Goal: Task Accomplishment & Management: Use online tool/utility

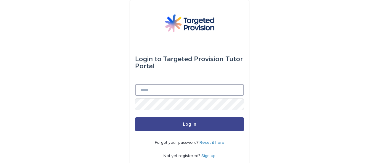
type input "**********"
click at [193, 125] on span "Log in" at bounding box center [189, 124] width 13 height 5
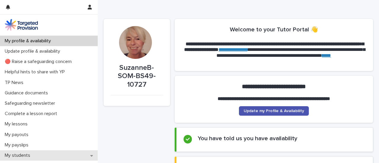
click at [30, 156] on p "My students" at bounding box center [18, 156] width 33 height 6
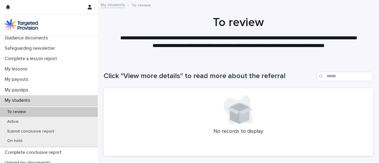
scroll to position [57, 0]
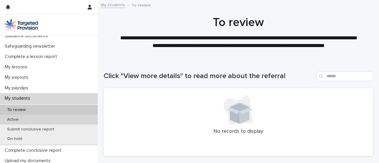
click at [11, 120] on p "Active" at bounding box center [12, 119] width 21 height 5
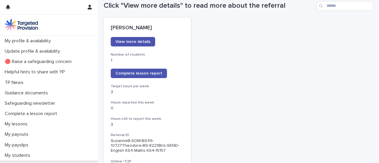
scroll to position [77, 0]
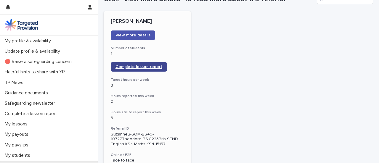
click at [144, 67] on span "Complete lesson report" at bounding box center [139, 67] width 47 height 4
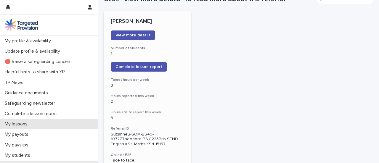
click at [27, 125] on p "My lessons" at bounding box center [17, 124] width 30 height 6
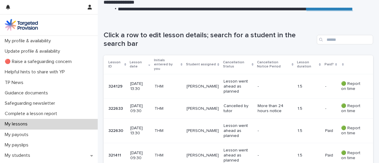
scroll to position [87, 0]
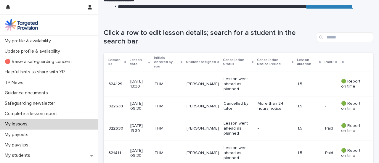
click at [235, 151] on p "Lesson went ahead as planned" at bounding box center [238, 153] width 29 height 15
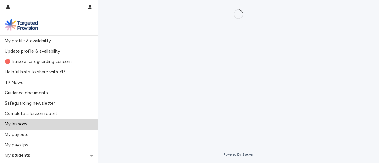
click at [235, 151] on div "My profile & availability Update profile & availability 🔴 Raise a safeguarding …" at bounding box center [238, 81] width 281 height 163
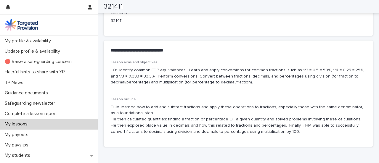
scroll to position [316, 0]
click at [111, 70] on p "LO: Identify common FDP equivalences; Learn and apply conversions for common fr…" at bounding box center [238, 76] width 255 height 18
drag, startPoint x: 149, startPoint y: 76, endPoint x: 249, endPoint y: 83, distance: 100.4
click at [249, 83] on p "LO: Identify common FDP equivalences; Learn and apply conversions for common fr…" at bounding box center [238, 76] width 255 height 18
copy p "Perform conversions: Convert between fractions, decimals, and percentages using…"
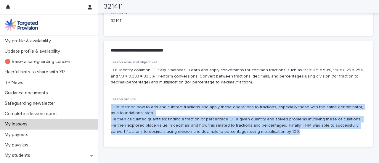
drag, startPoint x: 111, startPoint y: 107, endPoint x: 263, endPoint y: 135, distance: 154.4
click at [263, 135] on div "Lesson outline THM learned how to add and subtract fractions and apply these op…" at bounding box center [238, 118] width 255 height 42
copy p "THM learned how to add and subtract fractions and apply these operations to fra…"
